Goal: Task Accomplishment & Management: Manage account settings

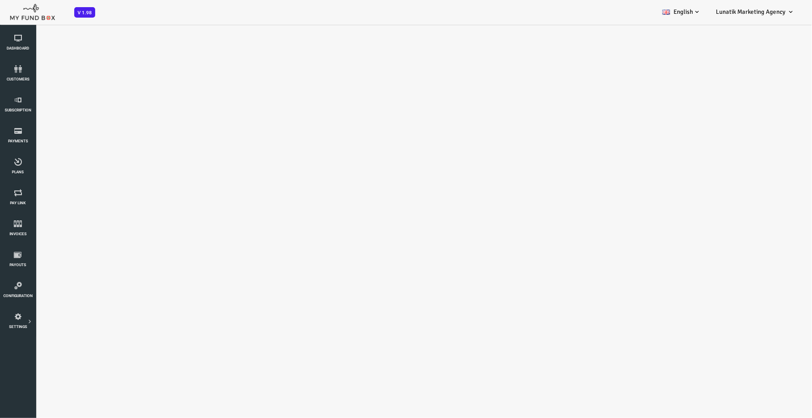
select select "100"
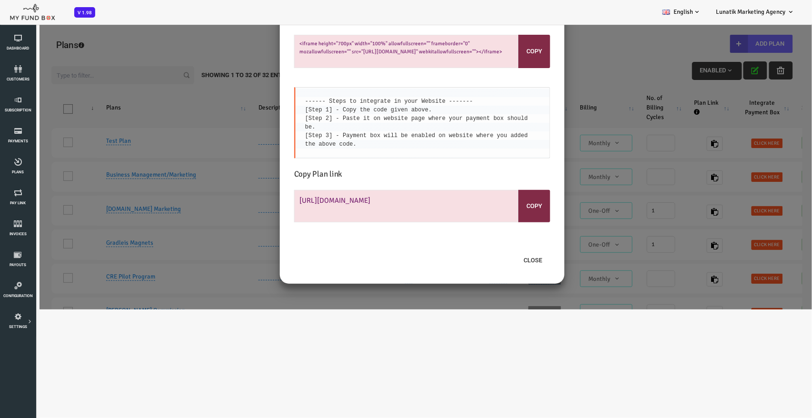
scroll to position [958, 0]
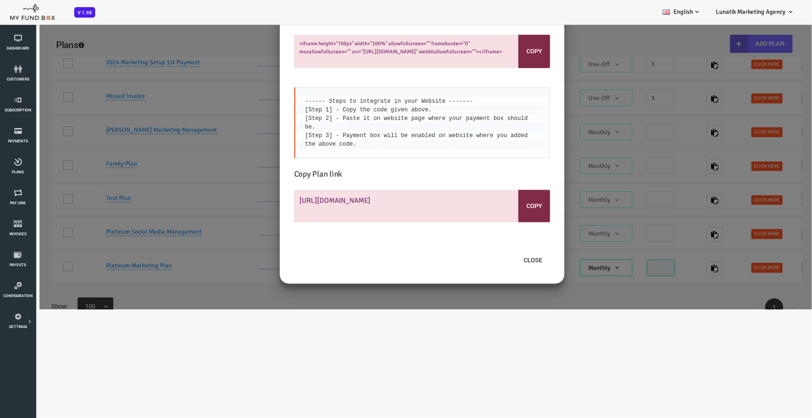
click at [174, 46] on div "Integrate Payment Box in Website <iframe height="700px" width="100%" allowfulls…" at bounding box center [390, 146] width 780 height 326
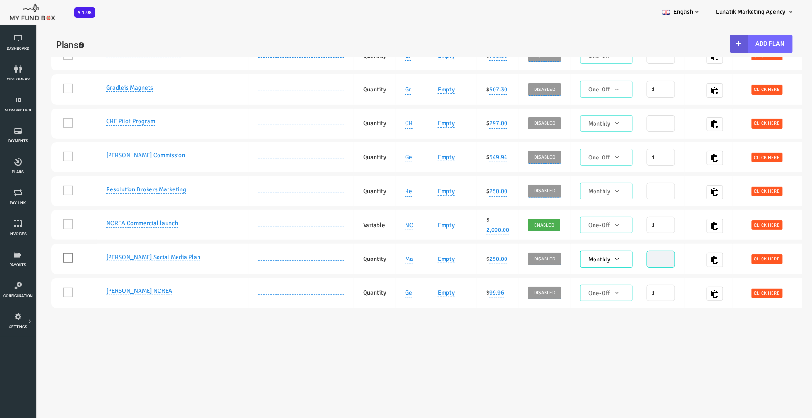
scroll to position [0, 0]
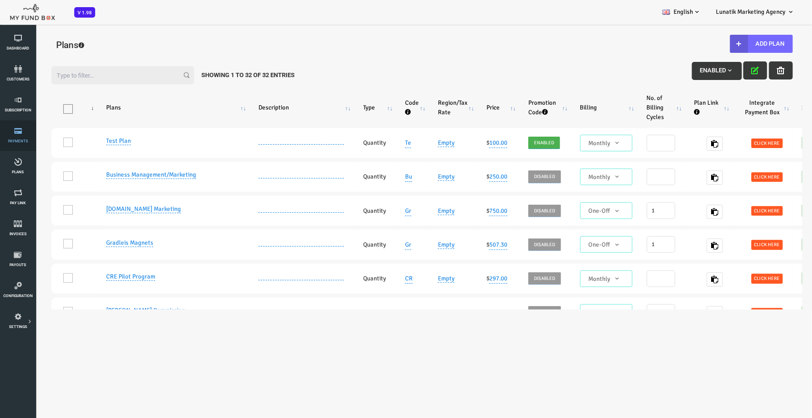
click at [18, 131] on icon at bounding box center [18, 131] width 30 height 8
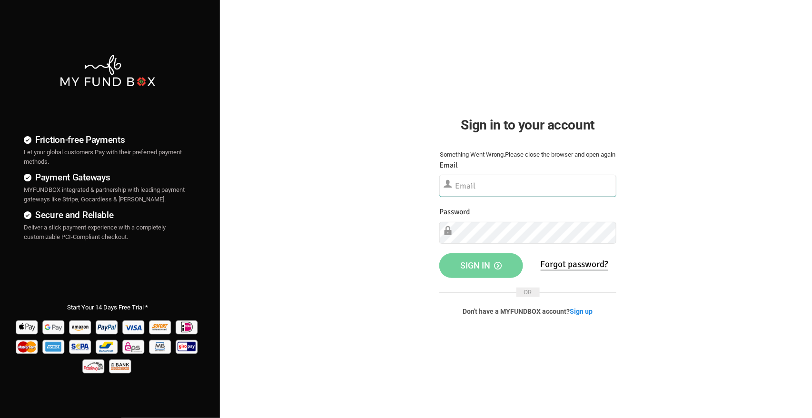
click at [483, 193] on input "text" at bounding box center [528, 186] width 177 height 22
type input "[EMAIL_ADDRESS][DOMAIN_NAME]"
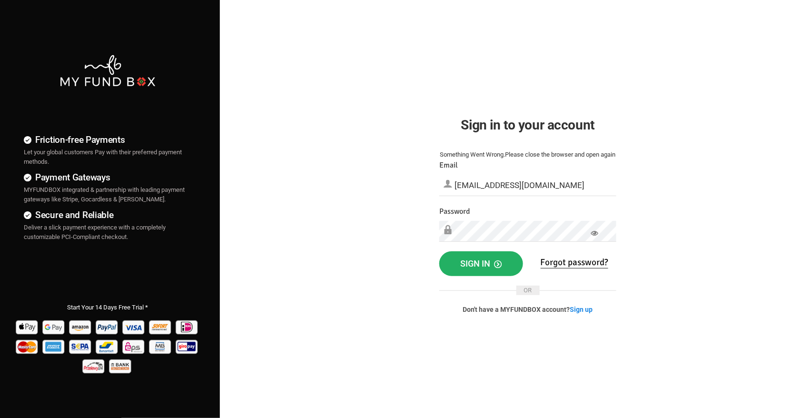
click at [486, 269] on span "Sign in" at bounding box center [481, 264] width 41 height 10
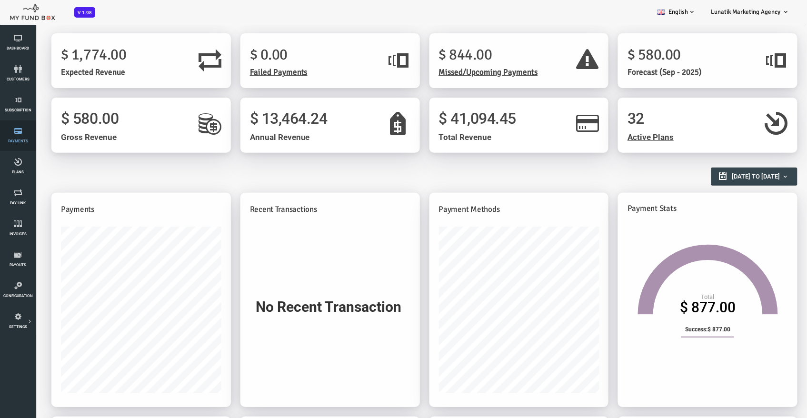
click at [19, 137] on link "Payments" at bounding box center [18, 135] width 30 height 30
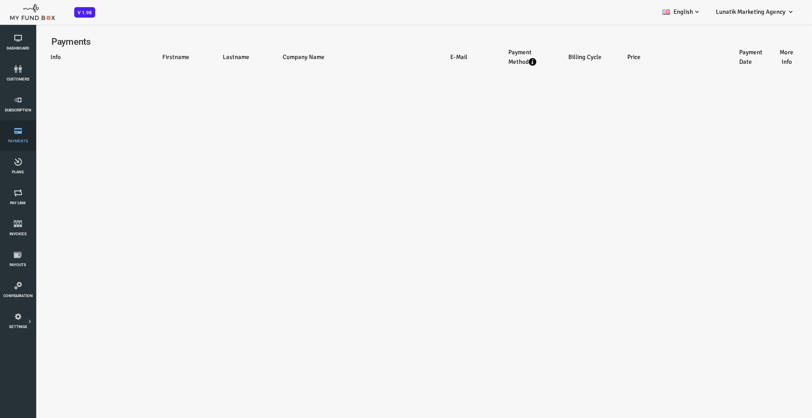
select select "100"
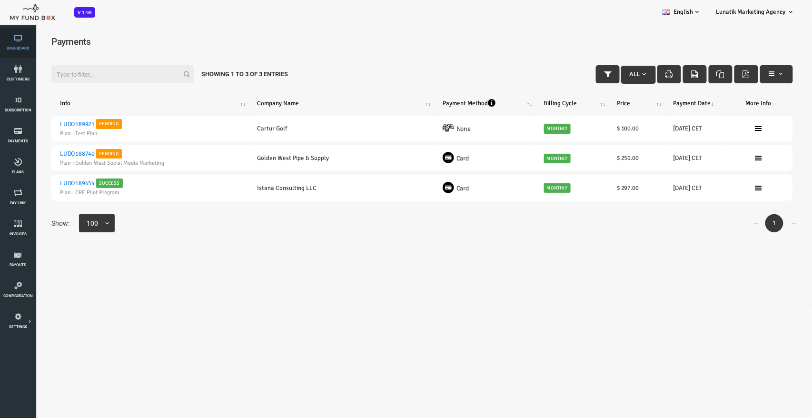
click at [19, 40] on icon at bounding box center [18, 38] width 30 height 8
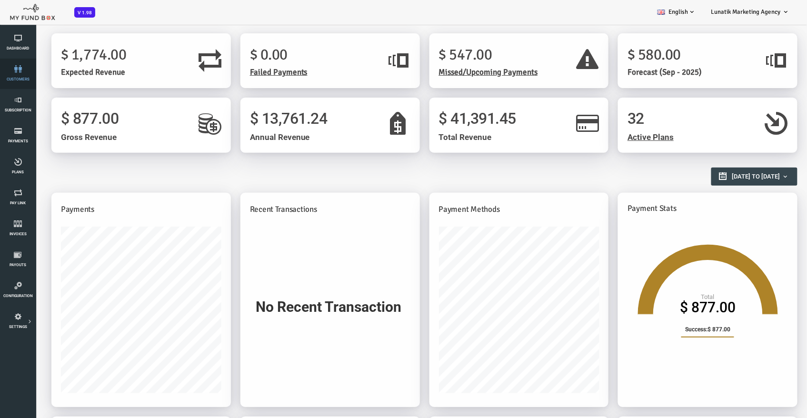
click at [24, 70] on icon at bounding box center [18, 69] width 30 height 8
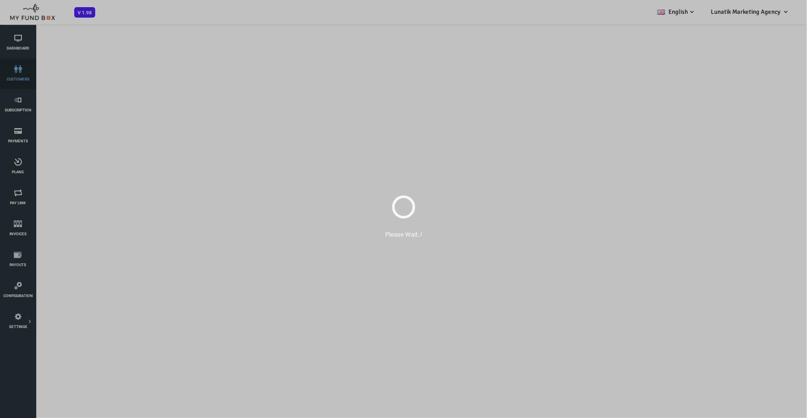
select select "100"
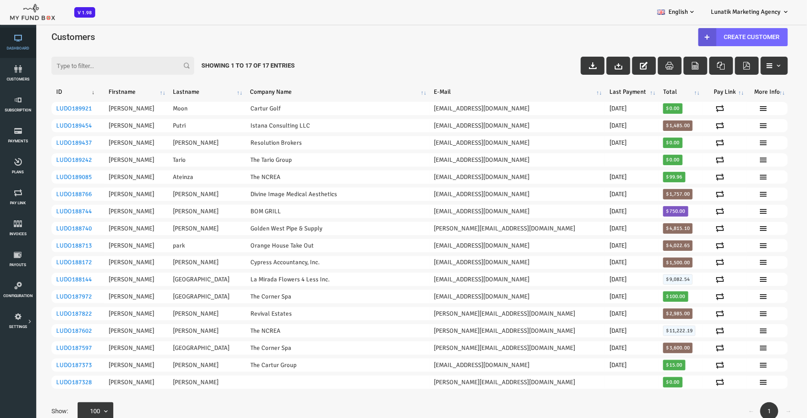
click at [24, 33] on link "Dashboard" at bounding box center [18, 43] width 30 height 30
